Goal: Task Accomplishment & Management: Manage account settings

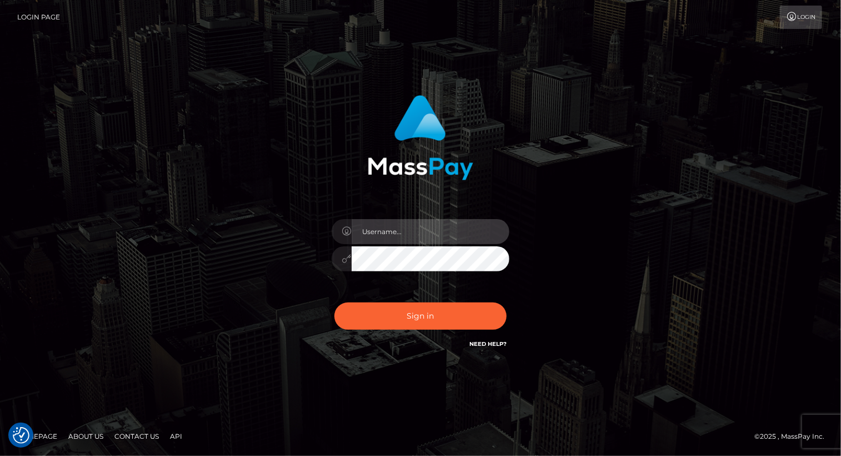
click at [392, 227] on input "text" at bounding box center [431, 231] width 158 height 25
type input "[PERSON_NAME].luminaryplay"
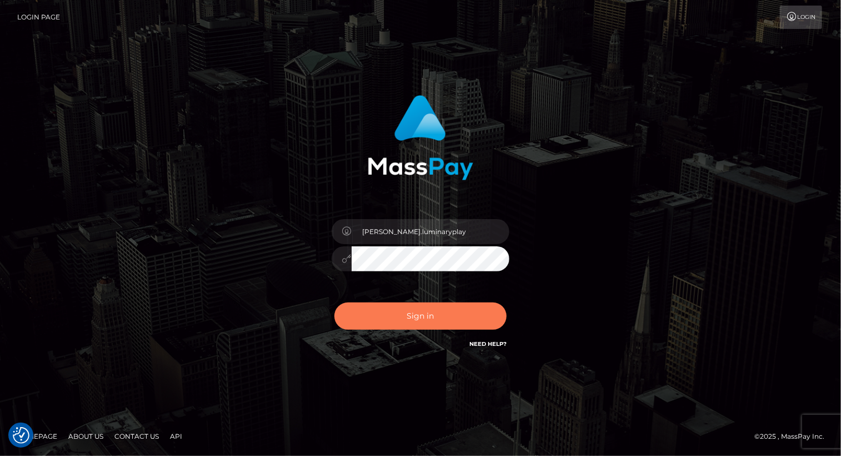
click at [418, 322] on button "Sign in" at bounding box center [420, 315] width 172 height 27
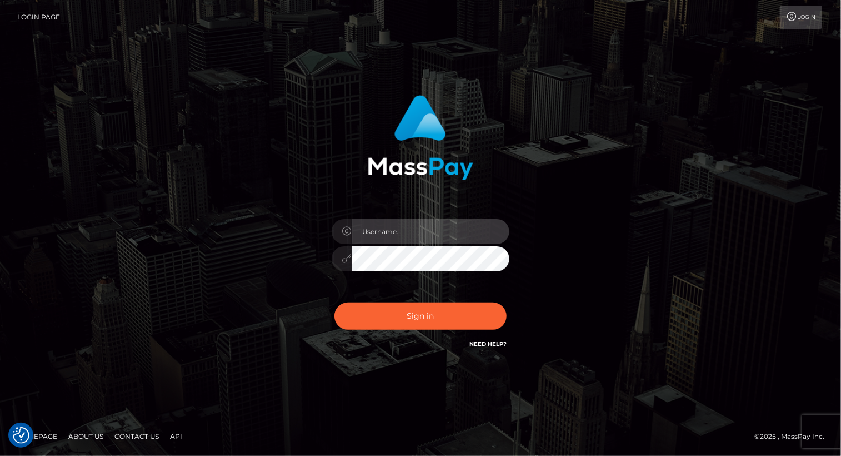
click at [434, 232] on input "text" at bounding box center [431, 231] width 158 height 25
type input "[PERSON_NAME].luminaryplay"
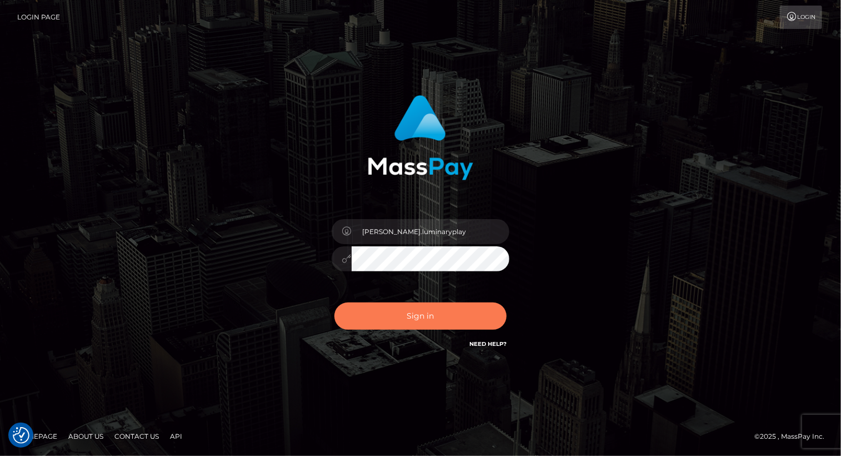
click at [427, 317] on button "Sign in" at bounding box center [420, 315] width 172 height 27
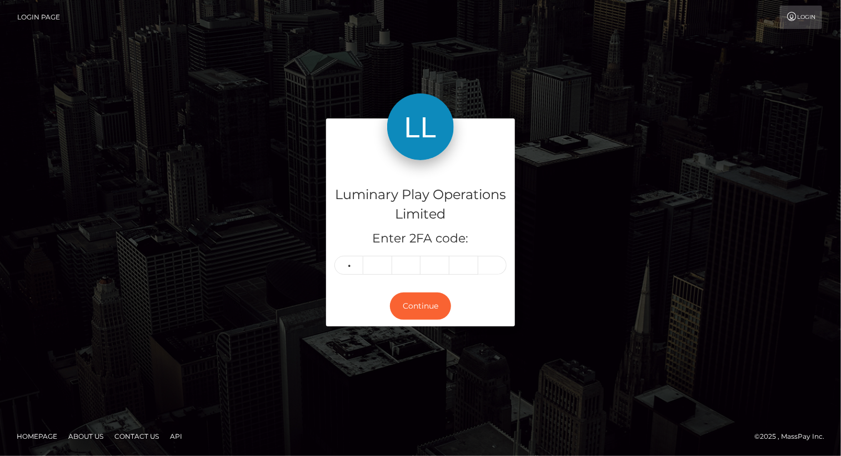
type input "4"
type input "8"
type input "5"
type input "4"
type input "8"
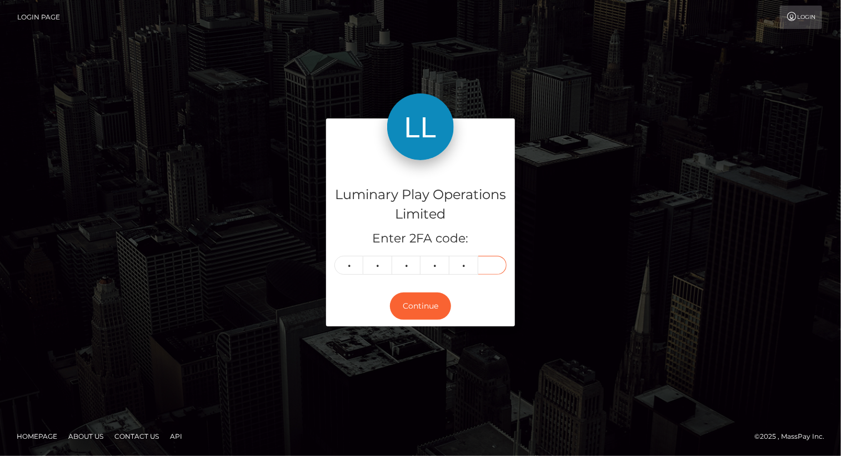
type input "6"
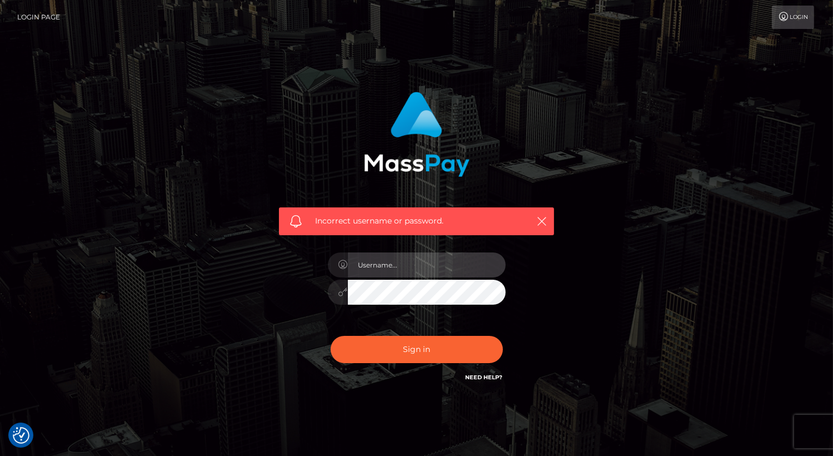
click at [390, 259] on input "text" at bounding box center [427, 264] width 158 height 25
type input "Arlene.luminaryplay"
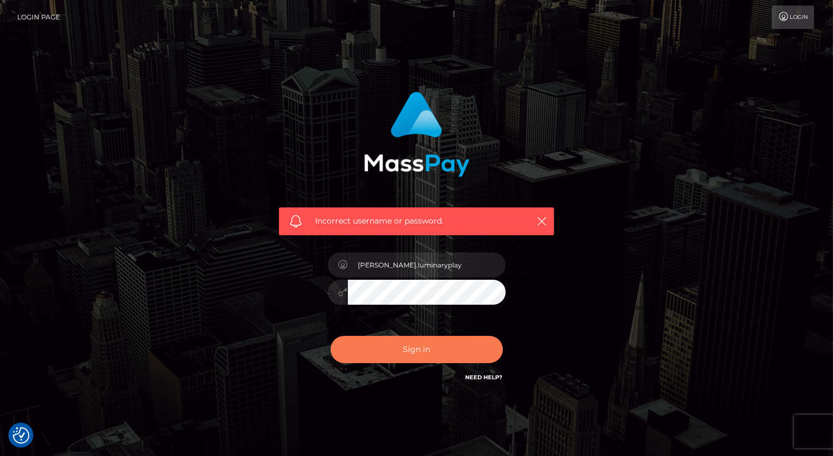
click at [411, 351] on button "Sign in" at bounding box center [417, 349] width 172 height 27
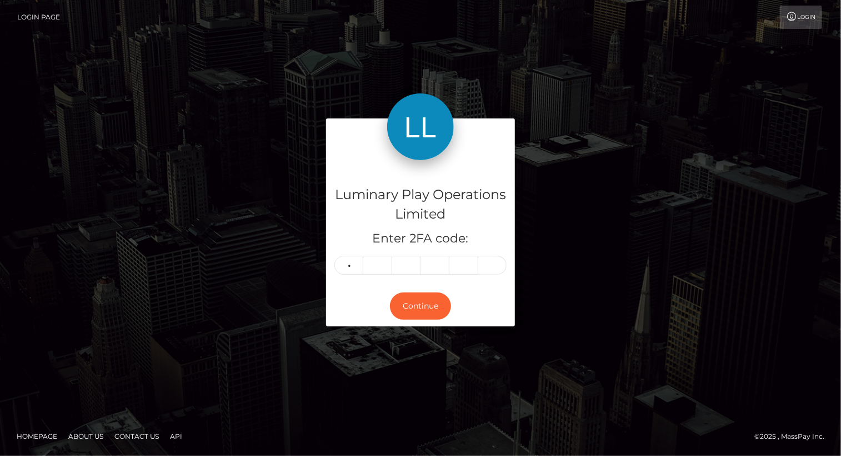
type input "4"
type input "6"
type input "4"
type input "6"
type input "5"
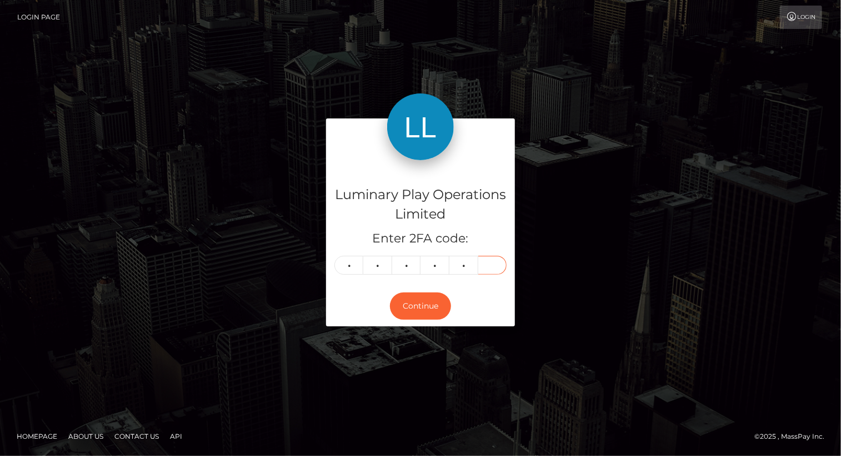
type input "6"
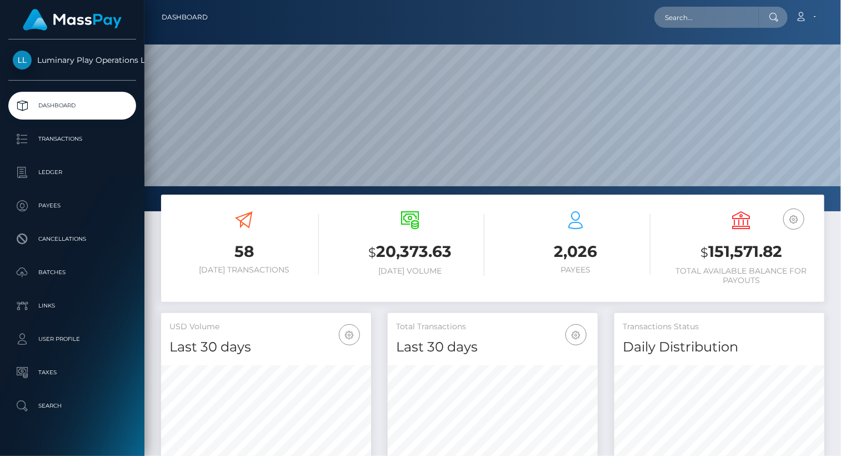
scroll to position [197, 209]
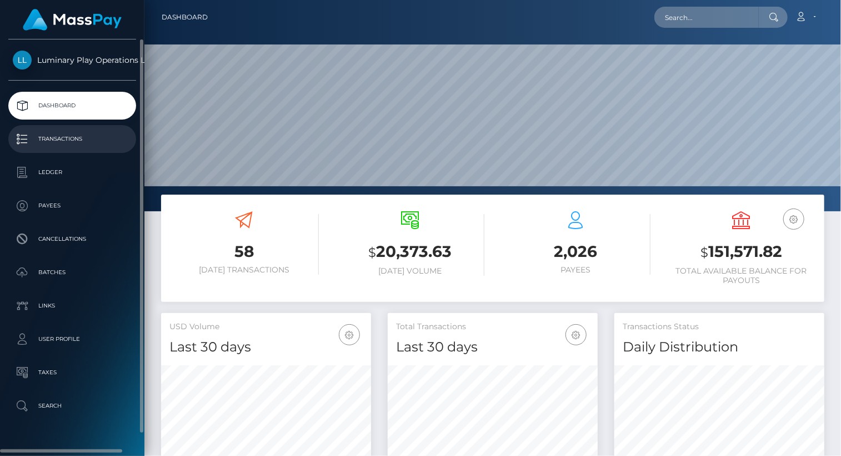
click at [49, 137] on p "Transactions" at bounding box center [72, 139] width 119 height 17
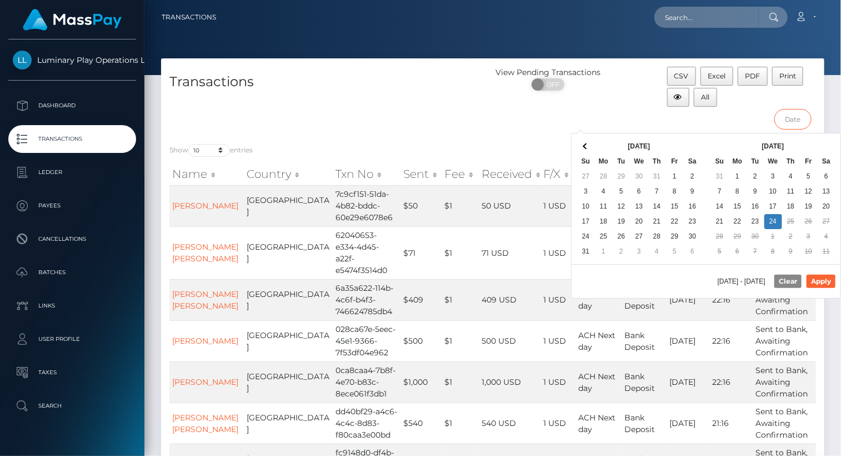
click at [798, 119] on input "text" at bounding box center [793, 119] width 37 height 21
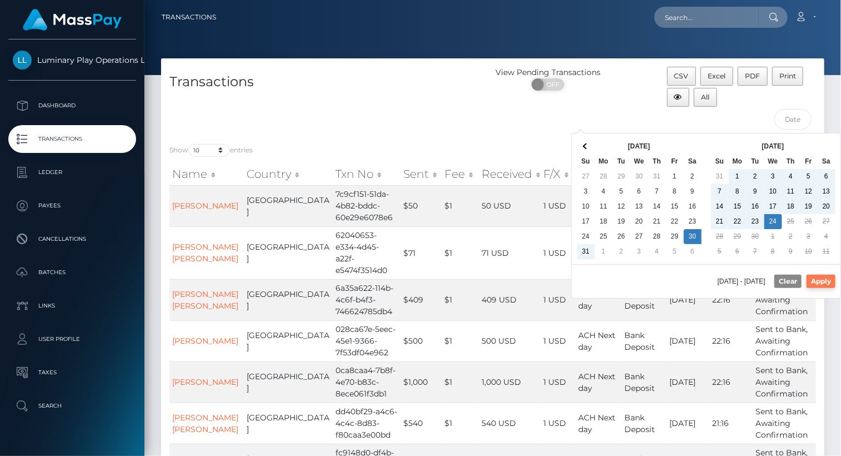
click at [828, 279] on button "Apply" at bounding box center [821, 280] width 29 height 13
type input "[DATE] - [DATE]"
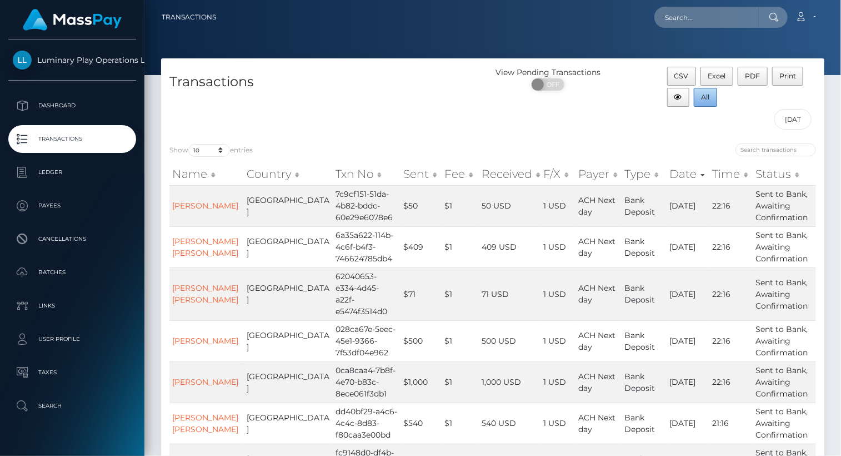
click at [707, 99] on span "All" at bounding box center [706, 97] width 8 height 8
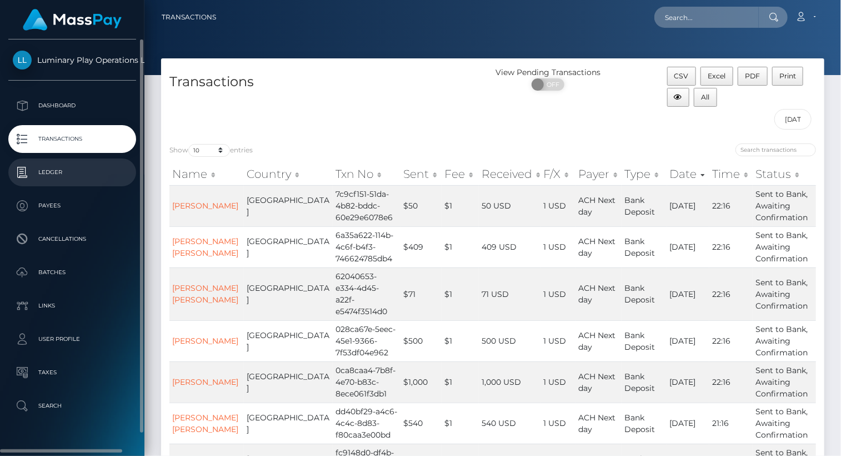
click at [59, 172] on p "Ledger" at bounding box center [72, 172] width 119 height 17
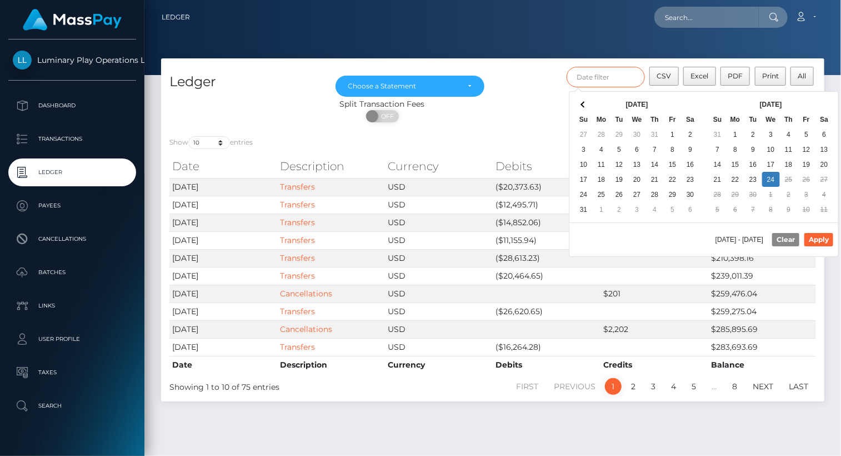
click at [625, 75] on input "text" at bounding box center [606, 77] width 79 height 21
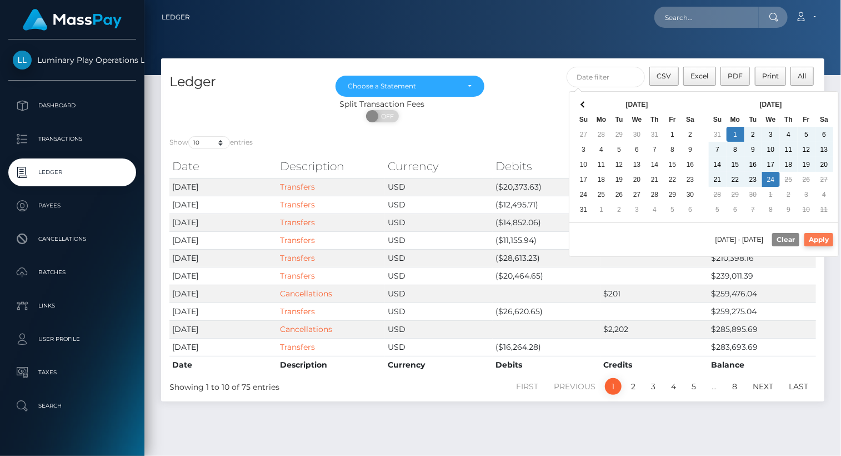
click at [823, 238] on button "Apply" at bounding box center [819, 239] width 29 height 13
type input "09/01/2025 - 09/24/2025"
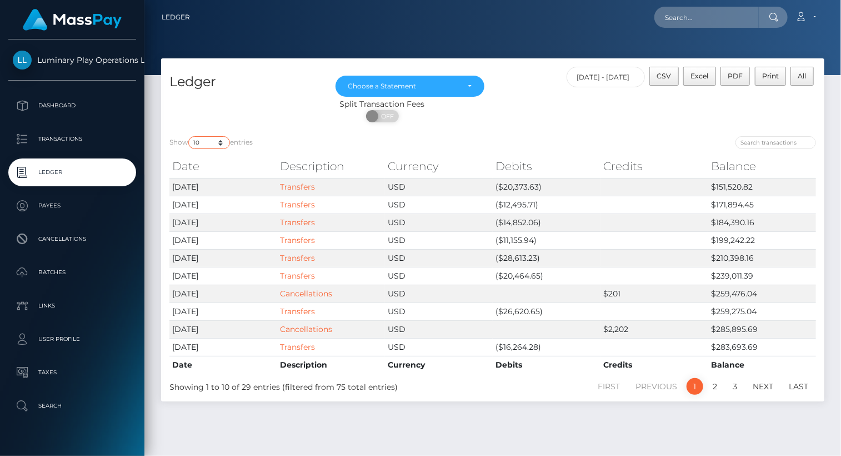
click at [191, 144] on select "10 25 50 100 250" at bounding box center [209, 142] width 42 height 13
select select "100"
click at [189, 137] on select "10 25 50 100 250" at bounding box center [209, 142] width 42 height 13
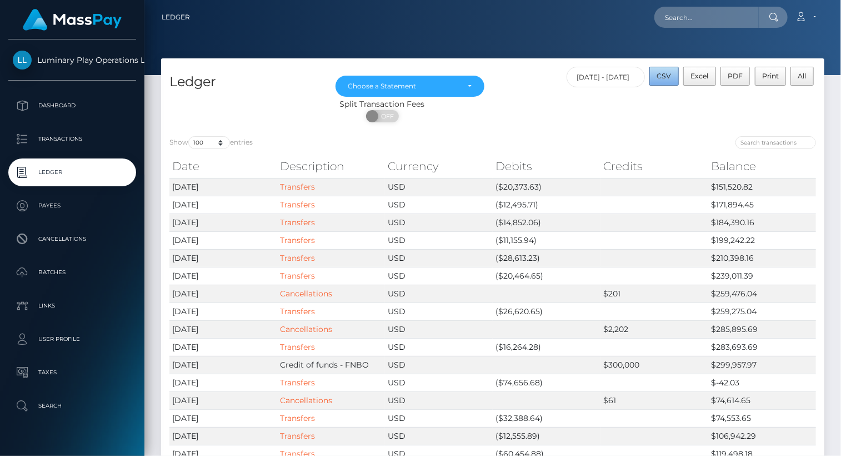
click at [672, 76] on span "CSV" at bounding box center [664, 76] width 14 height 8
click at [471, 84] on div "Choose a Statement" at bounding box center [410, 86] width 124 height 9
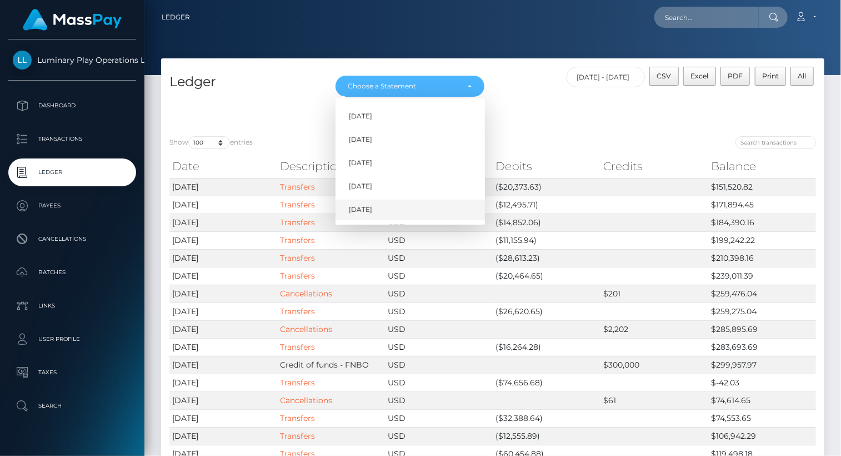
click at [372, 206] on span "Sep 2025" at bounding box center [360, 210] width 23 height 10
select select "Sep 2025"
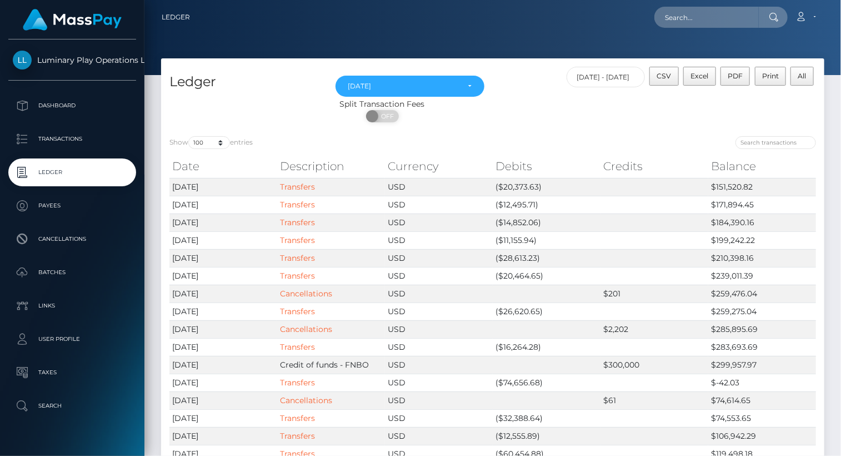
click at [522, 99] on div "Split Transaction Fees" at bounding box center [382, 104] width 442 height 12
click at [551, 123] on div "ON OFF" at bounding box center [382, 119] width 442 height 18
